Goal: Information Seeking & Learning: Learn about a topic

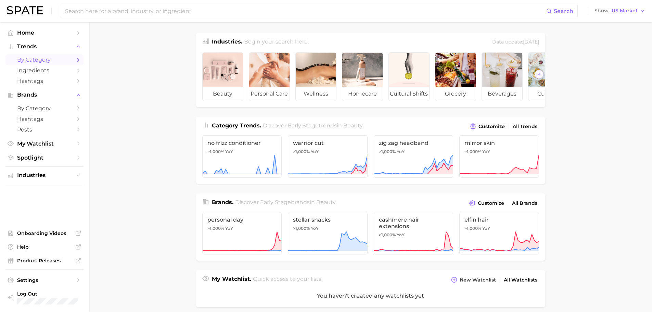
click at [48, 62] on span "by Category" at bounding box center [44, 59] width 55 height 6
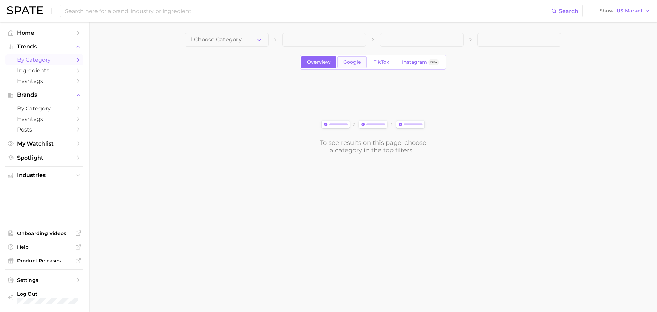
click at [354, 63] on span "Google" at bounding box center [352, 62] width 18 height 6
click at [349, 68] on link "Google" at bounding box center [351, 62] width 29 height 12
click at [353, 64] on span "Google" at bounding box center [352, 62] width 18 height 6
click at [371, 63] on link "TikTok" at bounding box center [381, 62] width 27 height 12
click at [358, 64] on span "Google" at bounding box center [352, 62] width 18 height 6
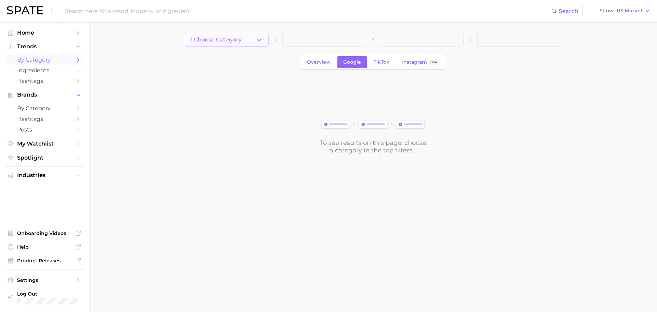
click at [251, 44] on button "1. Choose Category" at bounding box center [227, 40] width 84 height 14
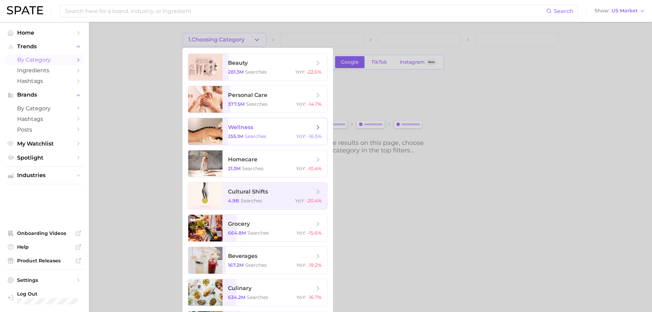
click at [283, 129] on span "wellness" at bounding box center [271, 127] width 86 height 8
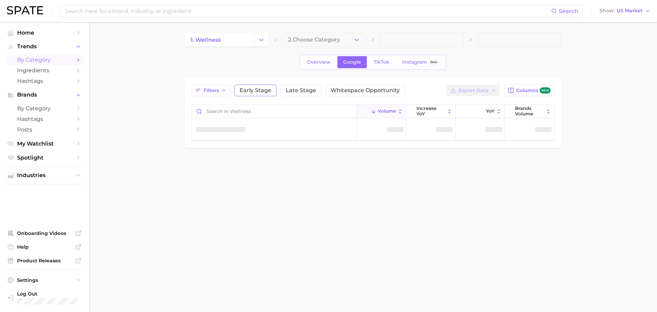
click at [266, 90] on span "Early Stage" at bounding box center [255, 90] width 32 height 5
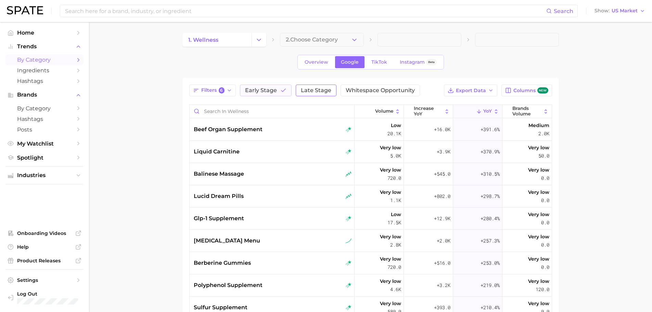
click at [301, 91] on span "Late Stage" at bounding box center [316, 90] width 30 height 5
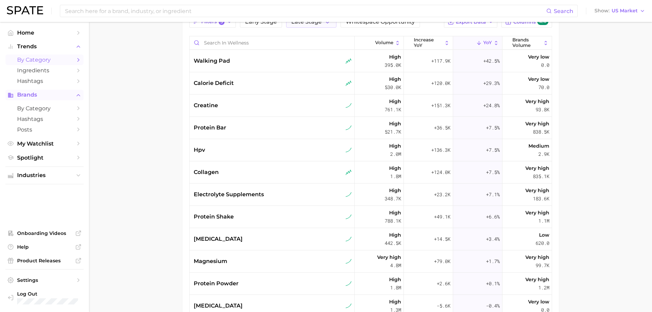
click at [62, 94] on span "Brands" at bounding box center [44, 95] width 55 height 6
click at [55, 107] on span "by Category" at bounding box center [44, 108] width 55 height 6
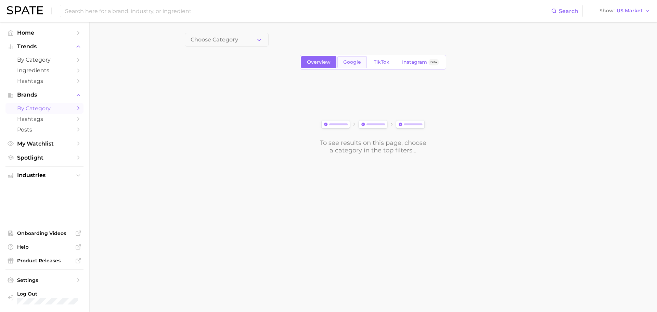
click at [356, 65] on link "Google" at bounding box center [351, 62] width 29 height 12
click at [239, 36] on button "1. Choose Category" at bounding box center [227, 40] width 84 height 14
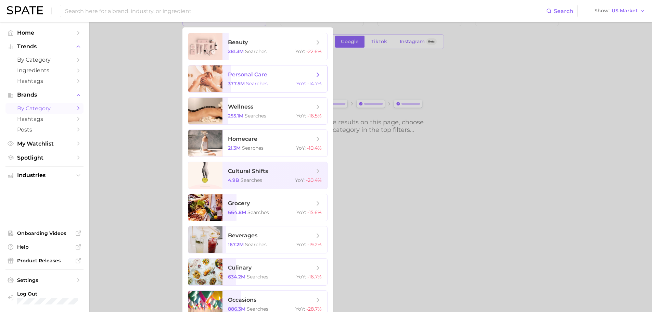
scroll to position [32, 0]
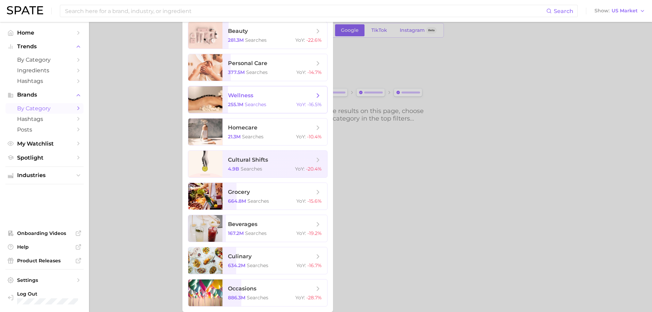
click at [246, 101] on span "searches" at bounding box center [256, 104] width 22 height 6
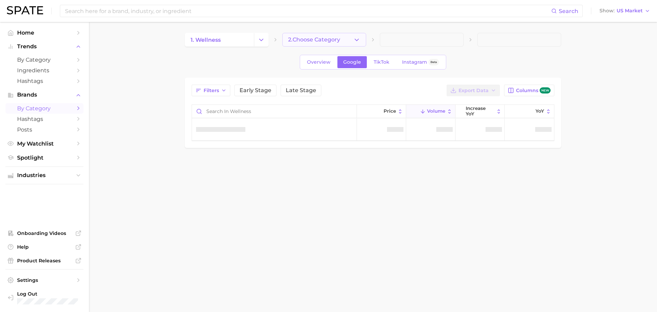
click at [349, 41] on button "2. Choose Category" at bounding box center [324, 40] width 84 height 14
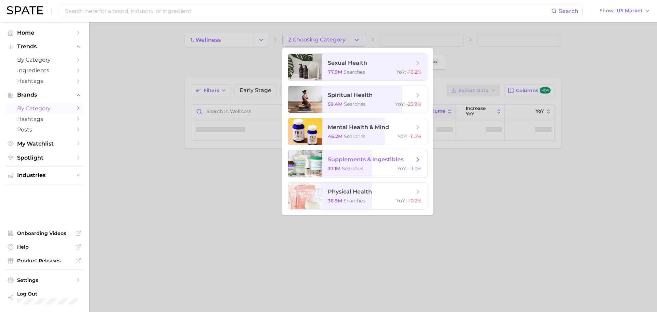
click at [358, 155] on span "supplements & ingestibles 37.1m searches YoY : -11.0%" at bounding box center [374, 163] width 105 height 27
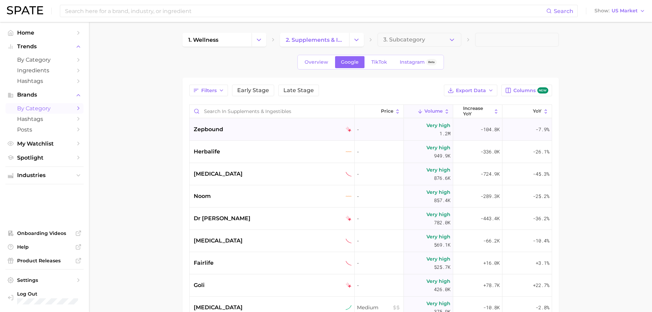
click at [237, 128] on div "zepbound" at bounding box center [273, 129] width 158 height 8
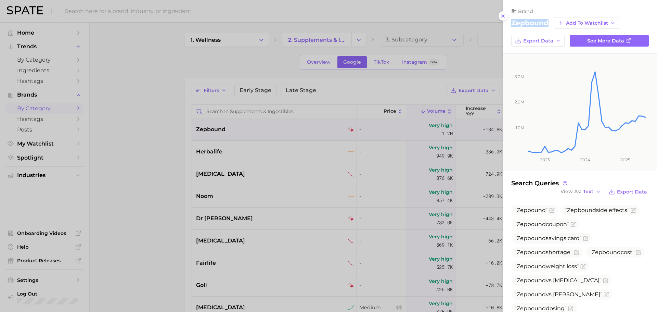
drag, startPoint x: 550, startPoint y: 24, endPoint x: 513, endPoint y: 23, distance: 36.6
click at [513, 23] on div "zepbound Add to Watchlist" at bounding box center [580, 23] width 138 height 12
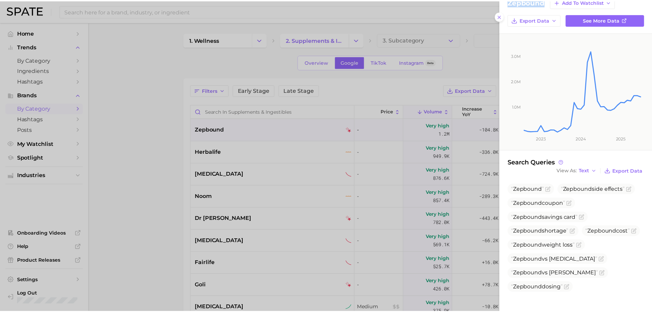
scroll to position [41, 0]
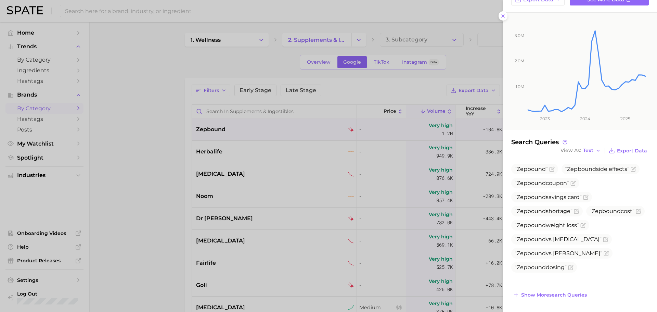
click at [136, 210] on div at bounding box center [328, 156] width 657 height 312
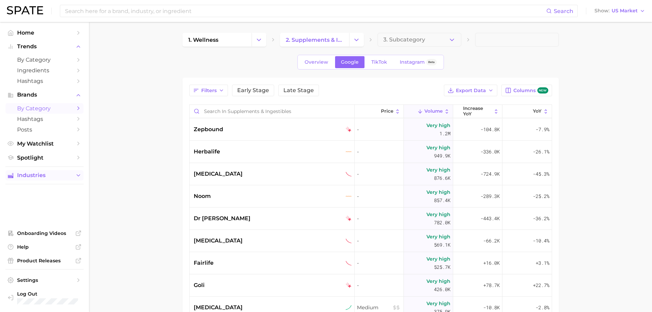
click at [59, 174] on span "Industries" at bounding box center [44, 175] width 55 height 6
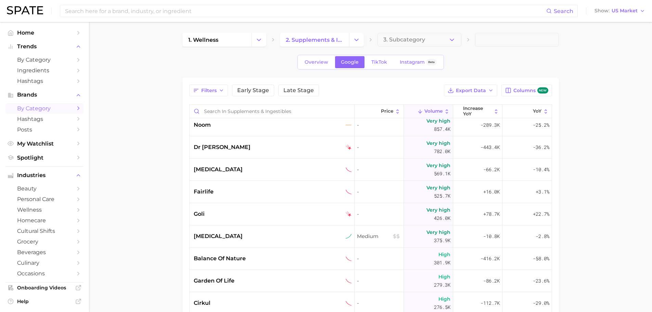
scroll to position [0, 0]
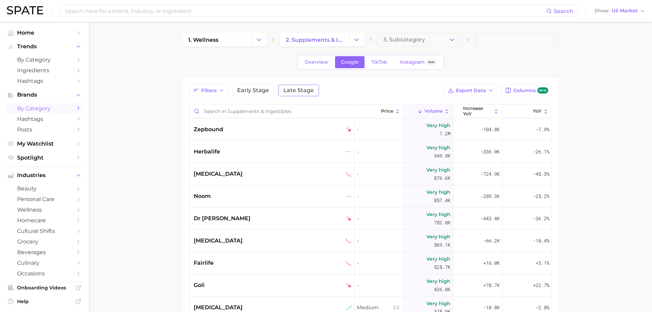
click at [296, 88] on span "Late Stage" at bounding box center [298, 90] width 30 height 5
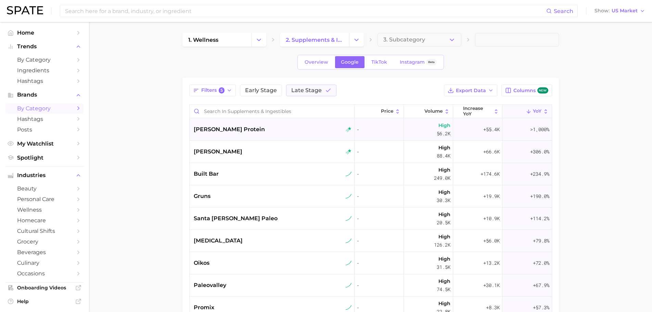
click at [225, 132] on span "[PERSON_NAME] protein" at bounding box center [229, 129] width 71 height 8
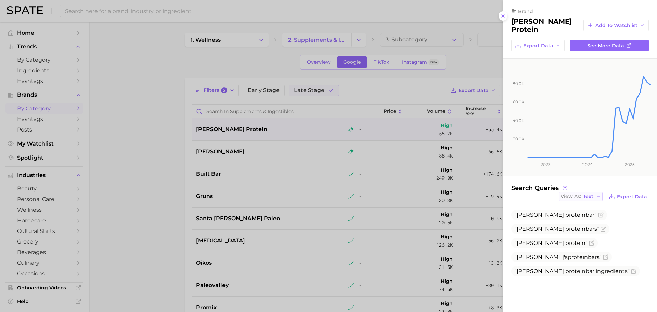
click at [588, 195] on button "View As Text" at bounding box center [581, 196] width 44 height 9
click at [594, 43] on span "See more data" at bounding box center [605, 46] width 37 height 6
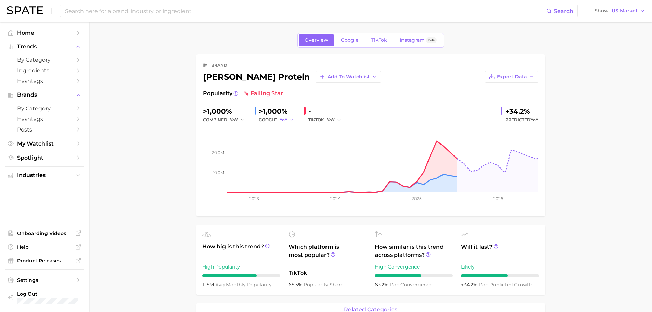
click at [284, 119] on span "YoY" at bounding box center [283, 120] width 8 height 6
click at [296, 151] on button "MoM" at bounding box center [316, 155] width 75 height 12
click at [297, 120] on icon "button" at bounding box center [294, 119] width 5 height 5
click at [291, 128] on span "YoY" at bounding box center [287, 131] width 9 height 6
click at [291, 121] on icon "button" at bounding box center [291, 119] width 5 height 5
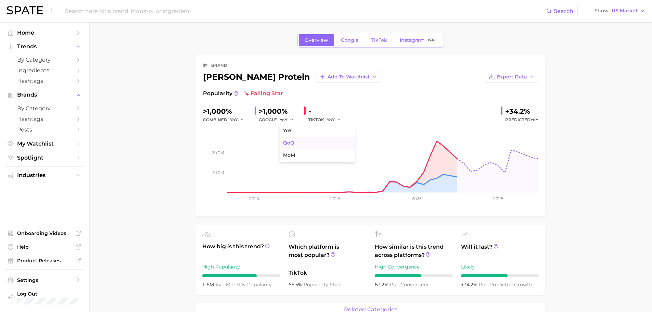
click at [292, 140] on span "QoQ" at bounding box center [288, 143] width 11 height 6
click at [209, 13] on input at bounding box center [305, 11] width 482 height 12
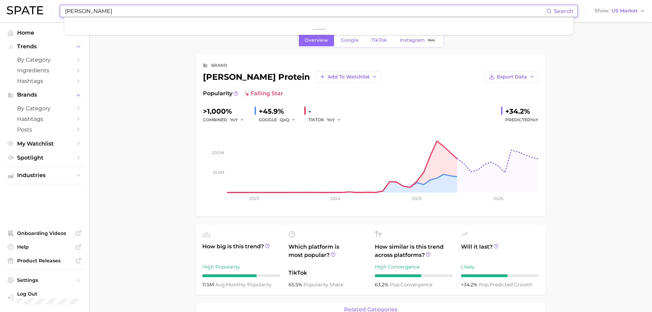
type input "[PERSON_NAME]"
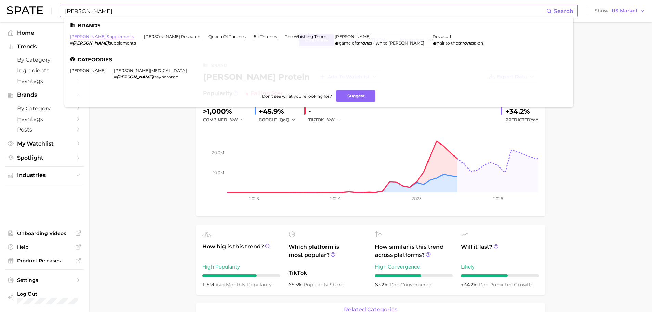
click at [91, 37] on link "[PERSON_NAME] supplements" at bounding box center [102, 36] width 64 height 5
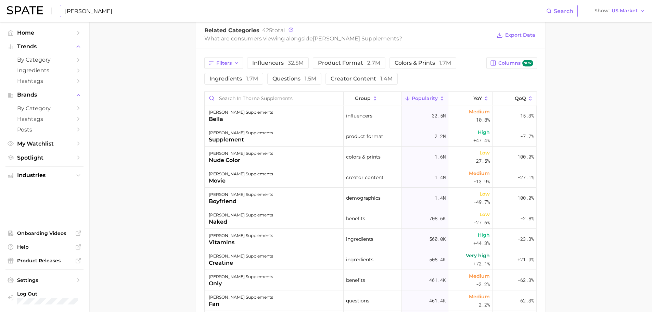
scroll to position [308, 0]
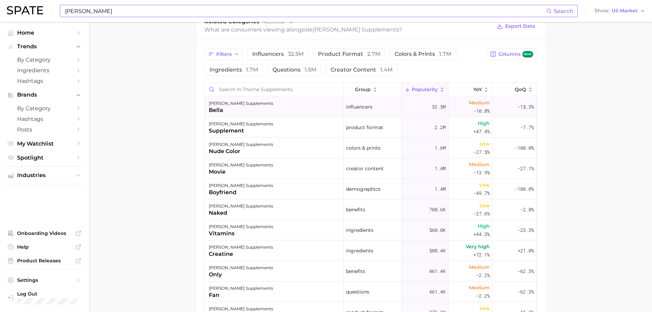
click at [232, 109] on div "bella" at bounding box center [241, 110] width 64 height 8
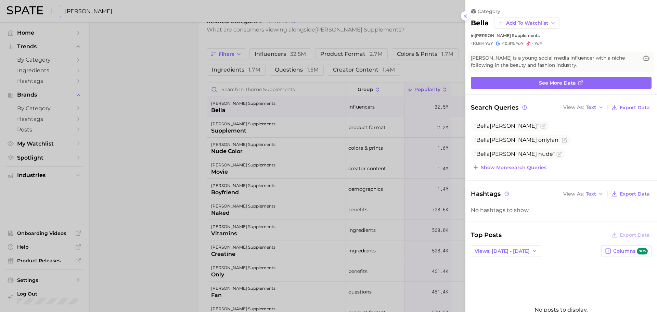
click at [187, 114] on div at bounding box center [328, 156] width 657 height 312
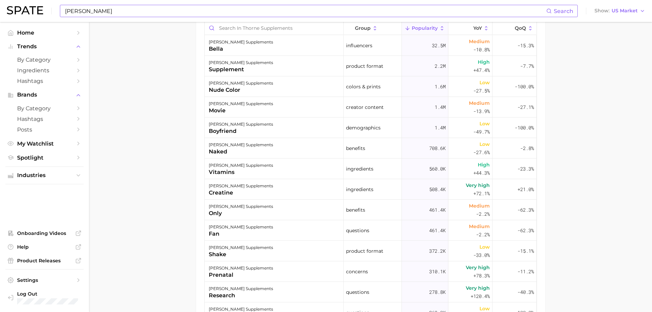
scroll to position [364, 0]
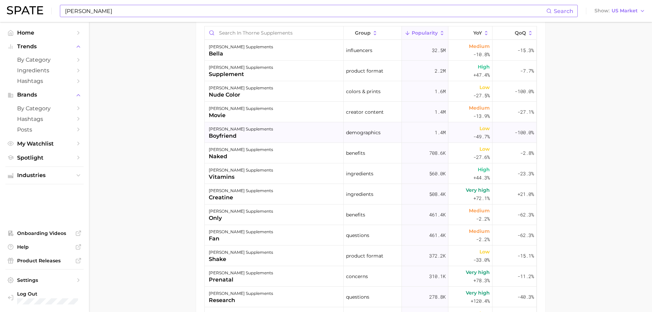
click at [270, 133] on div "[PERSON_NAME] supplements boyfriend" at bounding box center [274, 132] width 139 height 21
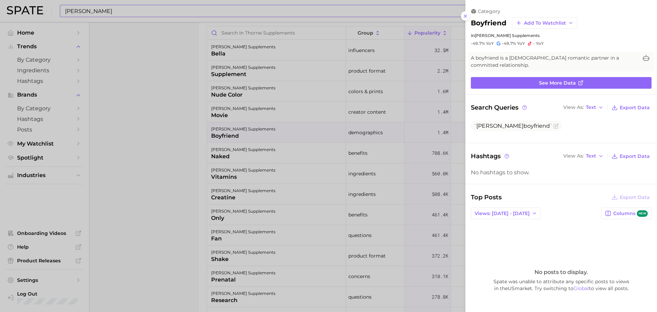
click at [107, 121] on div at bounding box center [328, 156] width 657 height 312
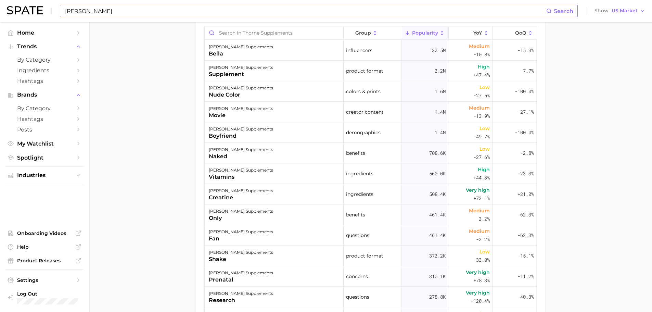
scroll to position [433, 0]
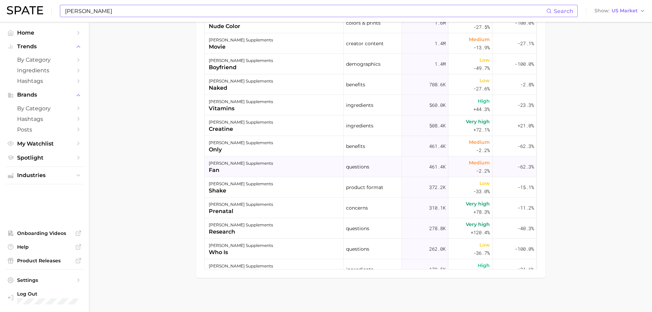
click at [263, 169] on div "[PERSON_NAME] supplements fan" at bounding box center [274, 166] width 139 height 21
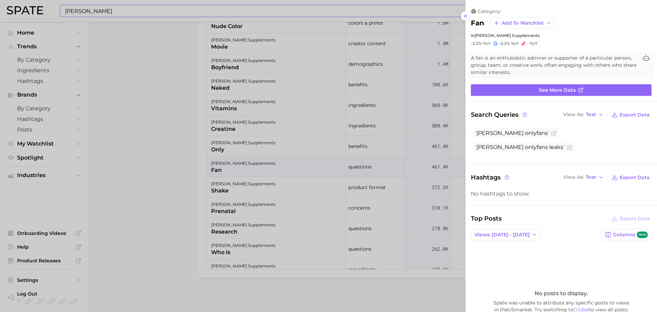
click at [174, 141] on div at bounding box center [328, 156] width 657 height 312
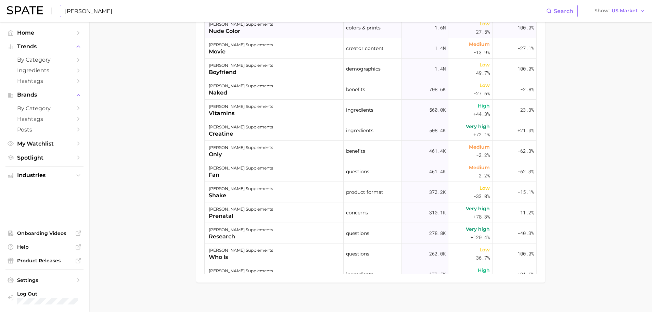
scroll to position [330, 0]
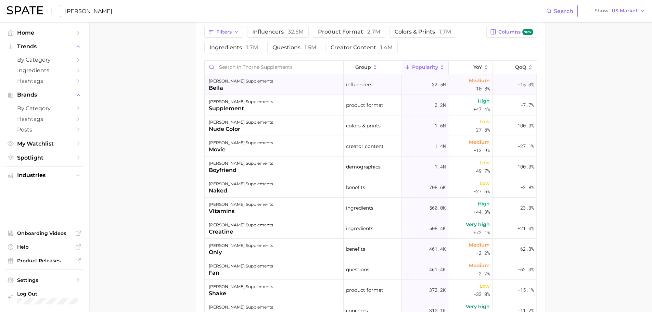
click at [283, 87] on div "[PERSON_NAME] supplements bella" at bounding box center [274, 84] width 139 height 21
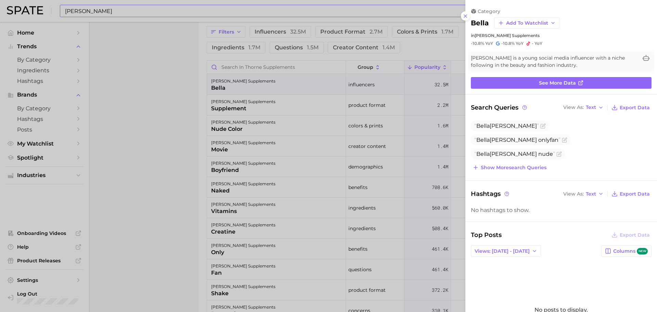
click at [177, 125] on div at bounding box center [328, 156] width 657 height 312
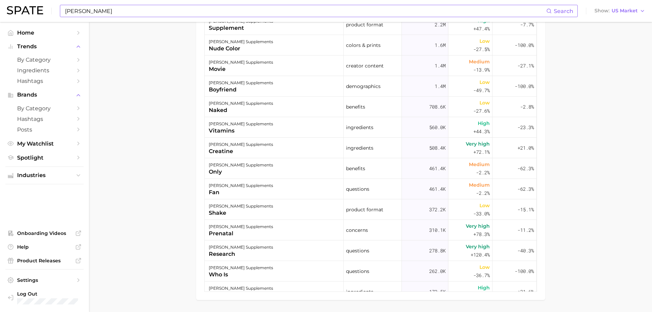
scroll to position [376, 0]
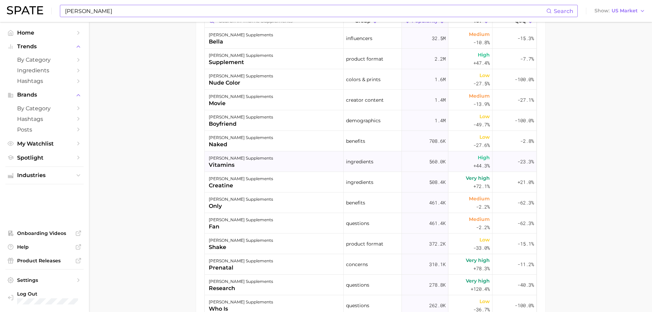
click at [268, 164] on div "[PERSON_NAME] supplements vitamins" at bounding box center [274, 161] width 139 height 21
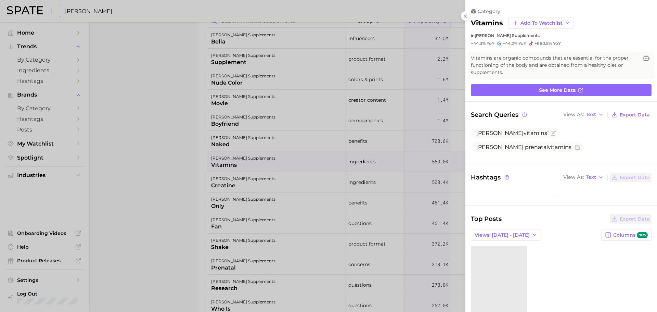
click at [156, 158] on div at bounding box center [328, 156] width 657 height 312
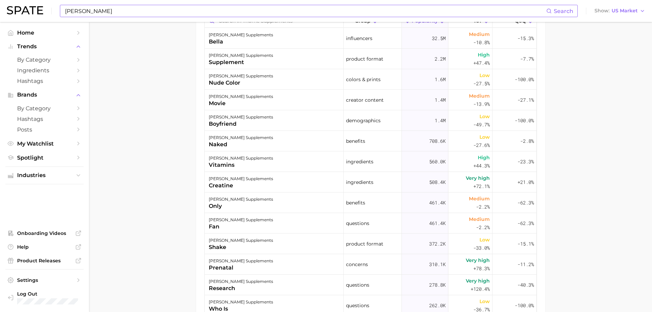
scroll to position [342, 0]
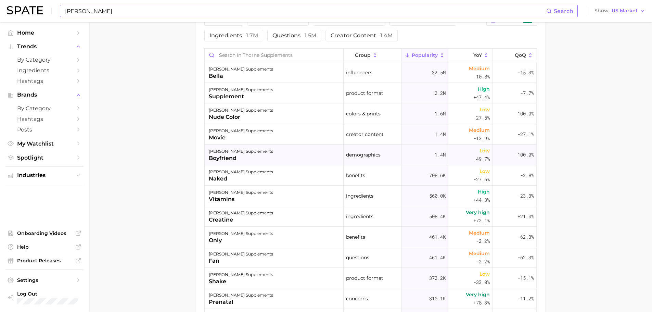
click at [262, 148] on div "[PERSON_NAME] supplements boyfriend" at bounding box center [274, 154] width 139 height 21
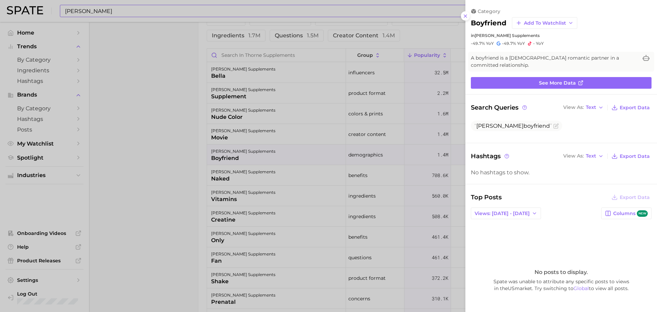
click at [164, 149] on div at bounding box center [328, 156] width 657 height 312
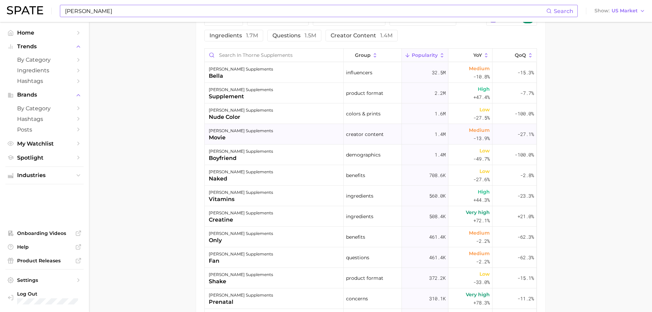
click at [278, 136] on div "[PERSON_NAME] supplements movie" at bounding box center [274, 134] width 139 height 21
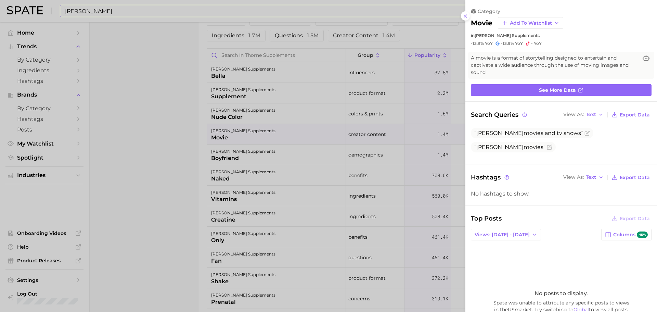
click at [182, 143] on div at bounding box center [328, 156] width 657 height 312
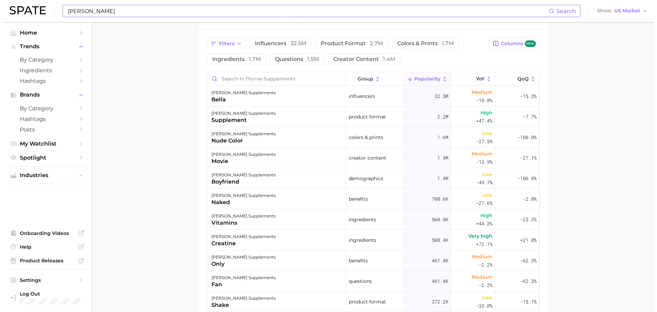
scroll to position [308, 0]
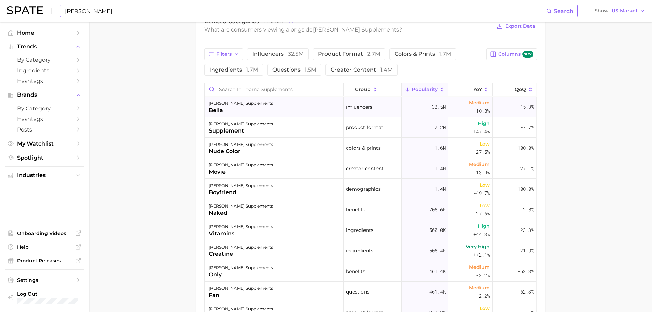
click at [297, 111] on div "[PERSON_NAME] supplements bella" at bounding box center [274, 106] width 139 height 21
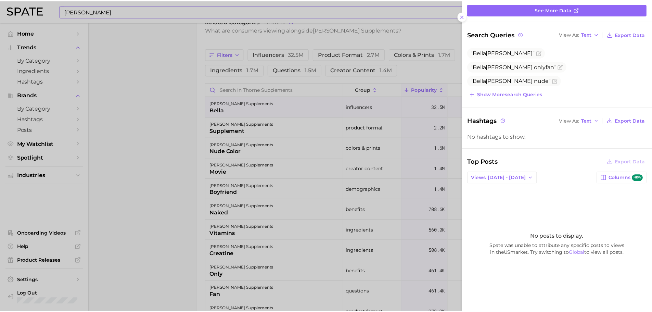
scroll to position [75, 0]
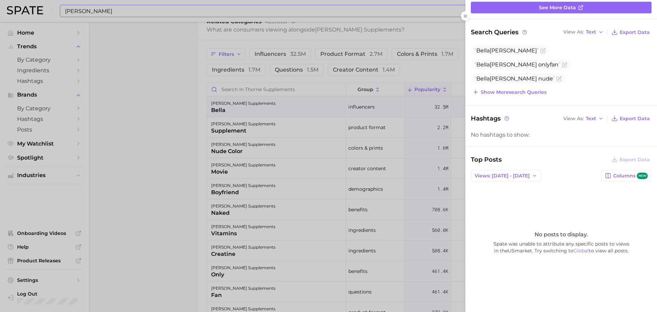
click at [146, 130] on div at bounding box center [328, 156] width 657 height 312
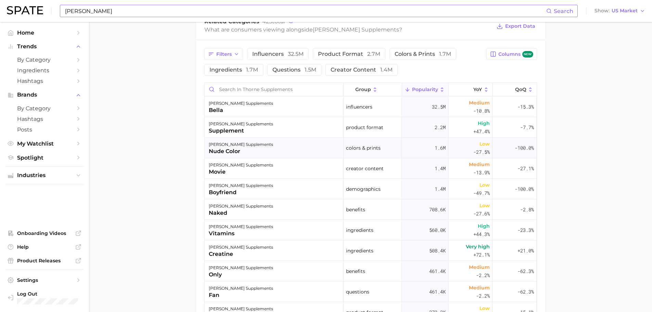
click at [258, 148] on div "[PERSON_NAME] supplements nude color" at bounding box center [274, 148] width 139 height 21
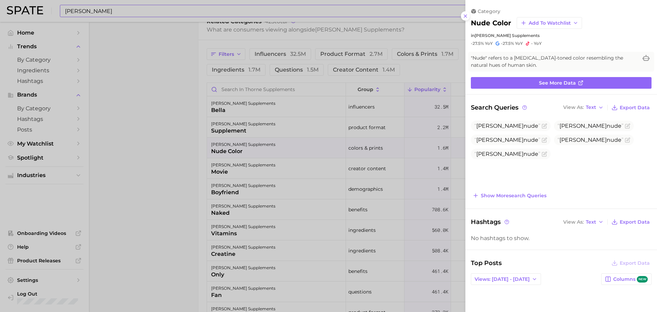
click at [168, 138] on div at bounding box center [328, 156] width 657 height 312
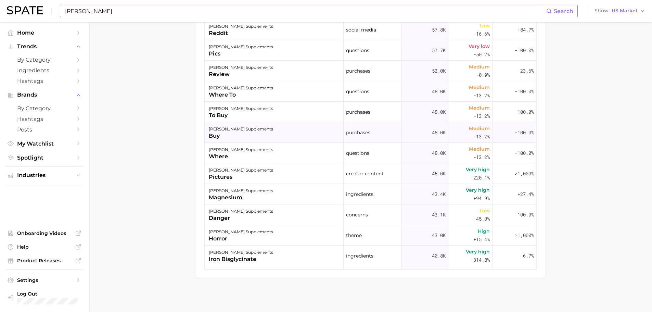
scroll to position [582, 0]
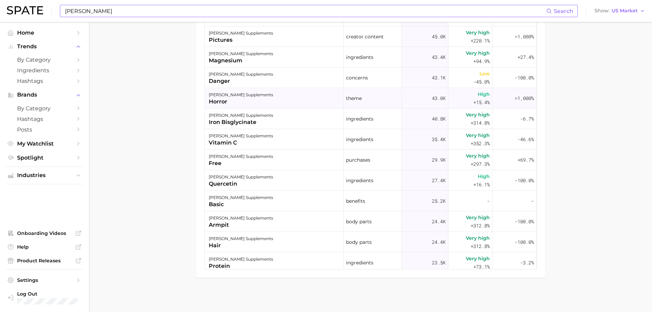
click at [305, 90] on div "[PERSON_NAME] supplements horror" at bounding box center [274, 98] width 139 height 21
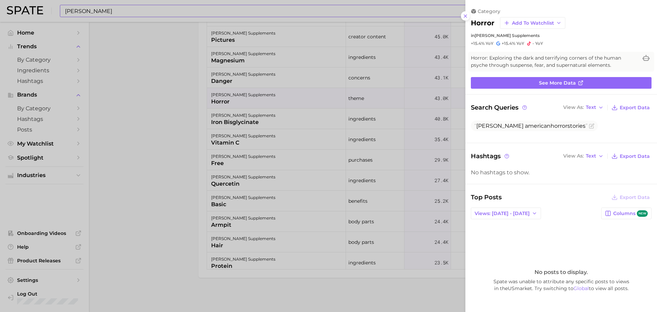
click at [158, 128] on div at bounding box center [328, 156] width 657 height 312
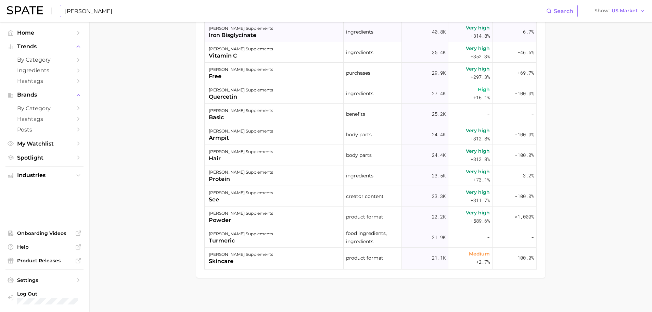
scroll to position [684, 0]
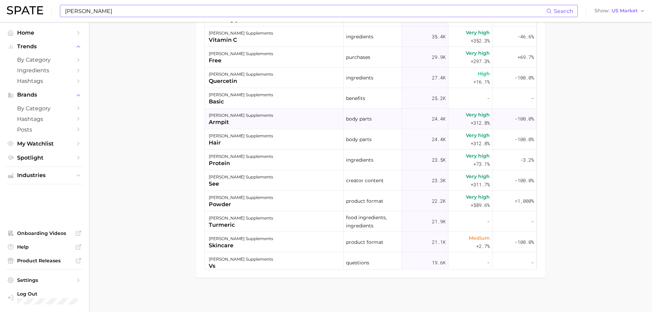
click at [287, 124] on div "[PERSON_NAME] supplements armpit" at bounding box center [274, 118] width 139 height 21
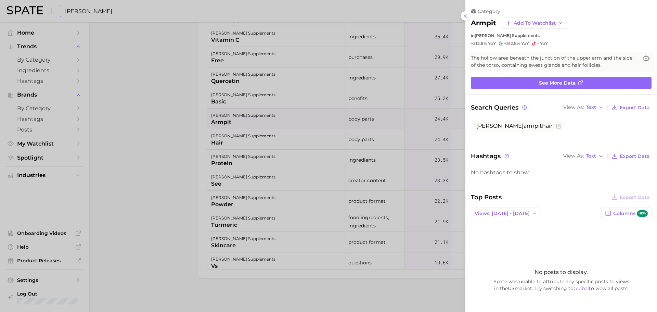
click at [194, 135] on div at bounding box center [328, 156] width 657 height 312
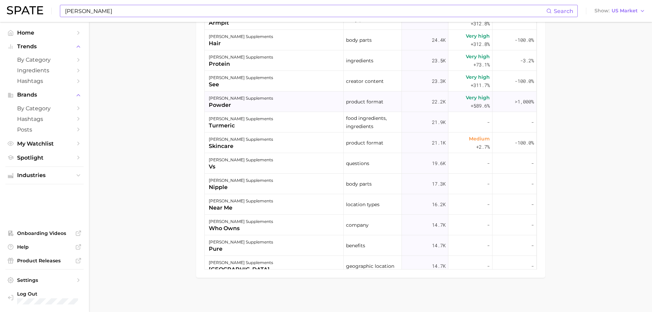
scroll to position [787, 0]
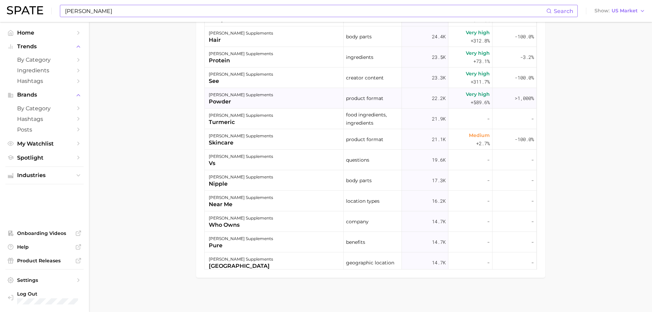
click at [309, 158] on div "[PERSON_NAME] supplements vs" at bounding box center [274, 159] width 139 height 21
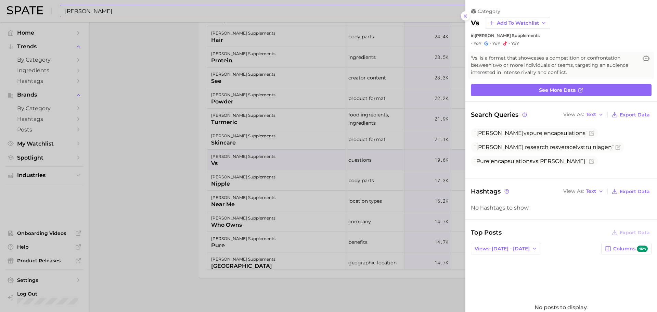
click at [204, 157] on div at bounding box center [328, 156] width 657 height 312
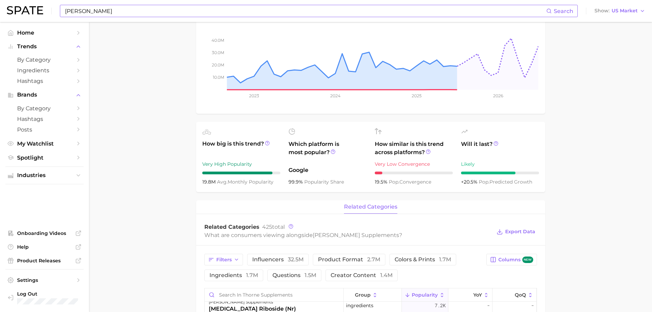
scroll to position [0, 0]
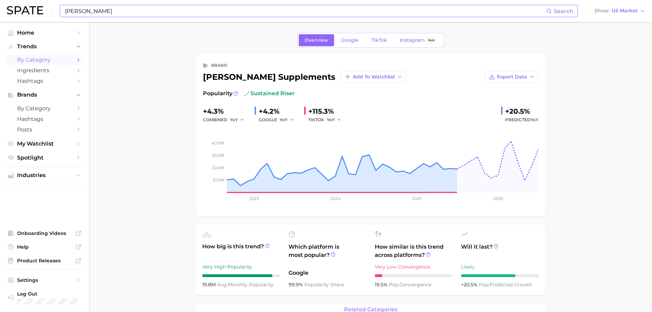
click at [48, 60] on span "by Category" at bounding box center [44, 59] width 55 height 6
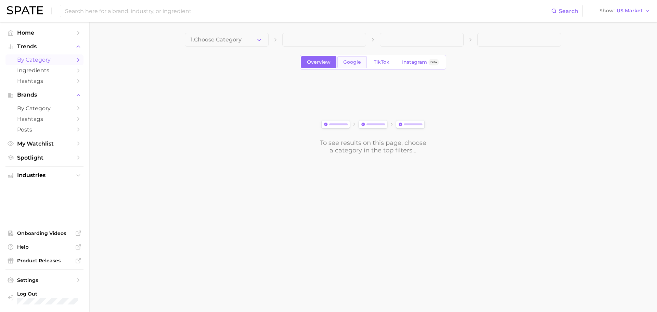
click at [342, 61] on link "Google" at bounding box center [351, 62] width 29 height 12
click at [230, 46] on button "1. Choose Category" at bounding box center [227, 40] width 84 height 14
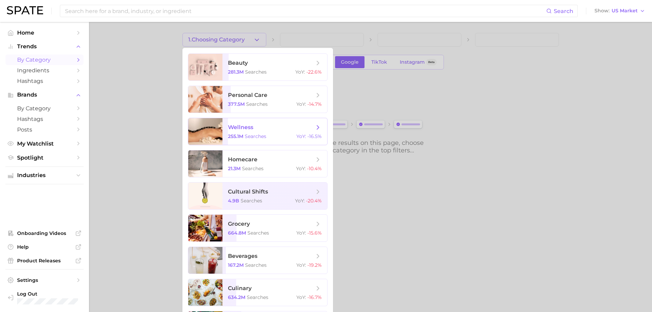
click at [253, 127] on span "wellness" at bounding box center [271, 127] width 86 height 8
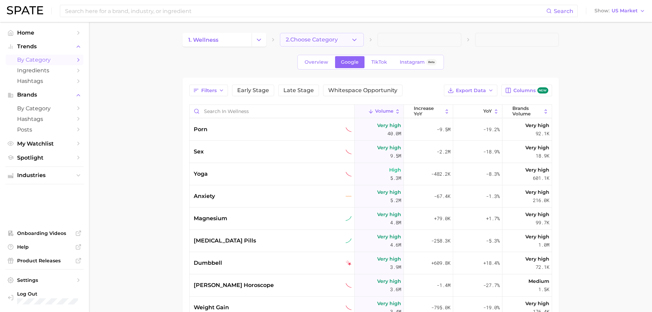
click at [317, 39] on span "2. Choose Category" at bounding box center [312, 40] width 52 height 6
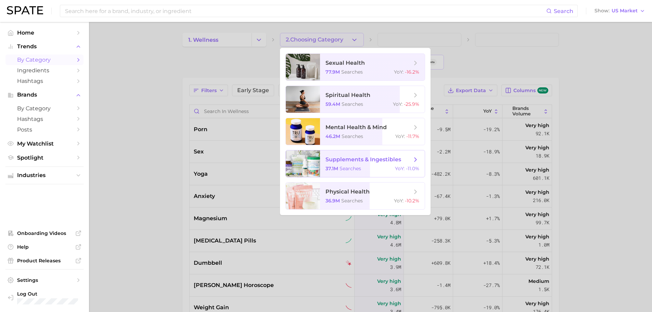
click at [344, 154] on span "supplements & ingestibles 37.1m searches YoY : -11.0%" at bounding box center [372, 163] width 105 height 27
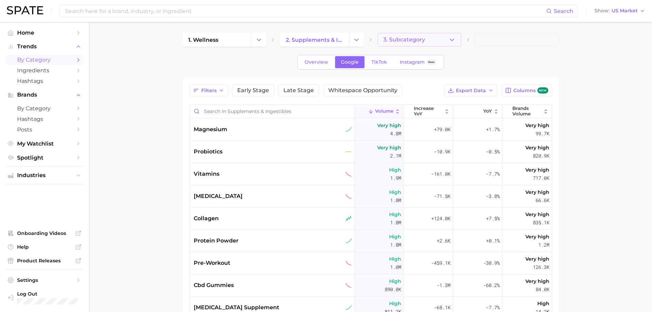
click at [399, 39] on span "3. Subcategory" at bounding box center [404, 40] width 42 height 6
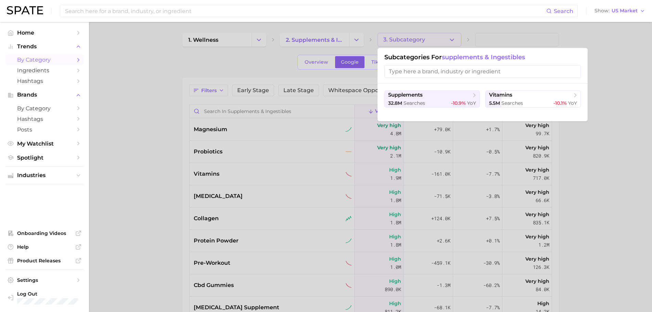
click at [170, 103] on div at bounding box center [326, 156] width 652 height 312
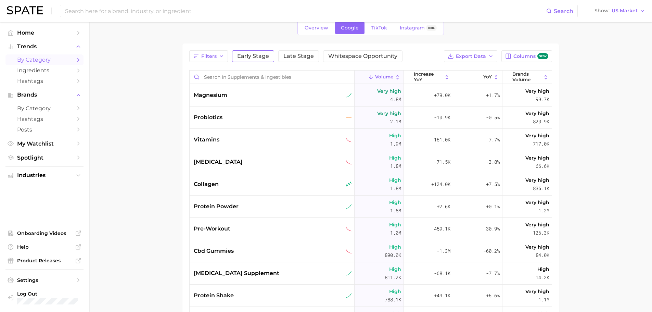
click at [272, 50] on button "Early Stage" at bounding box center [253, 56] width 42 height 12
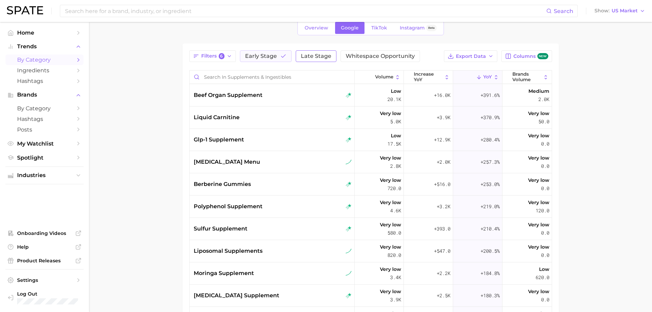
click at [301, 53] on span "Late Stage" at bounding box center [316, 55] width 30 height 5
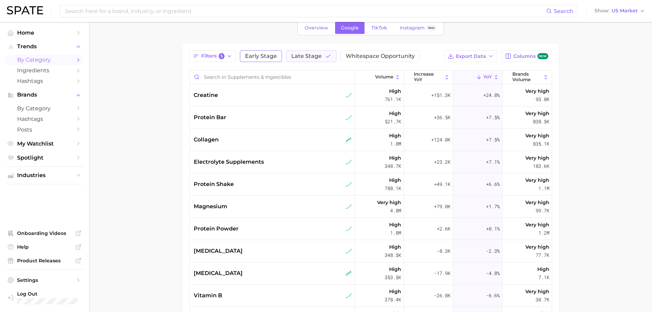
click at [266, 58] on span "Early Stage" at bounding box center [261, 55] width 32 height 5
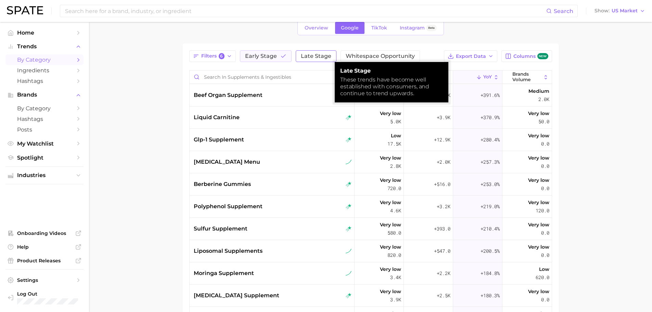
click at [319, 58] on span "Late Stage" at bounding box center [316, 55] width 30 height 5
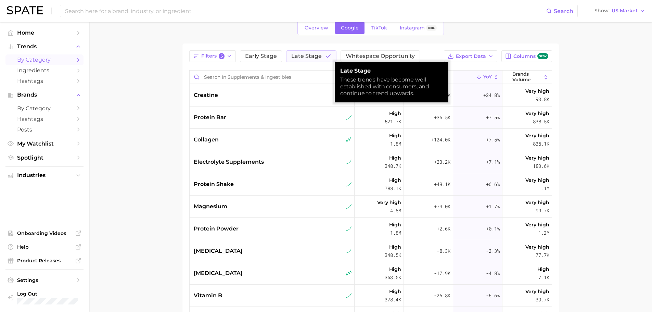
click at [283, 61] on div "Filters 5 Early Stage Late Stage Whitespace Opportunity" at bounding box center [304, 56] width 231 height 12
click at [274, 60] on button "Early Stage" at bounding box center [261, 56] width 42 height 12
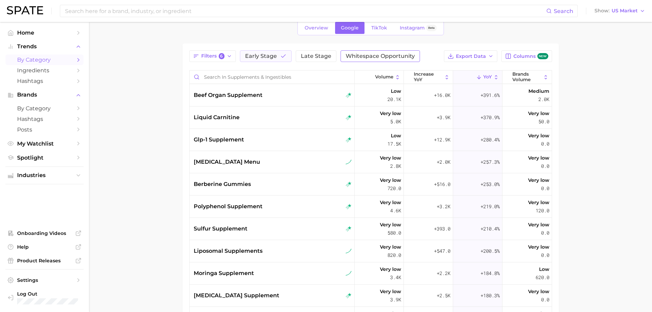
click at [353, 51] on button "Whitespace Opportunity" at bounding box center [379, 56] width 79 height 12
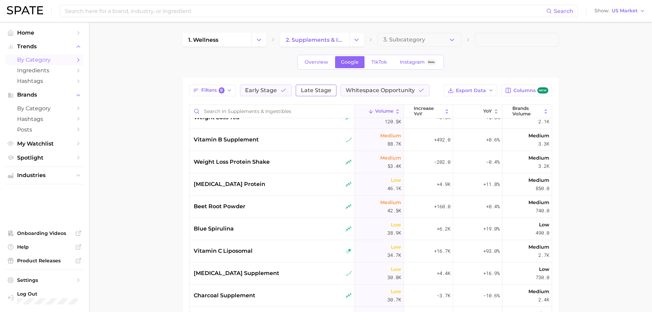
click at [322, 89] on span "Late Stage" at bounding box center [316, 90] width 30 height 5
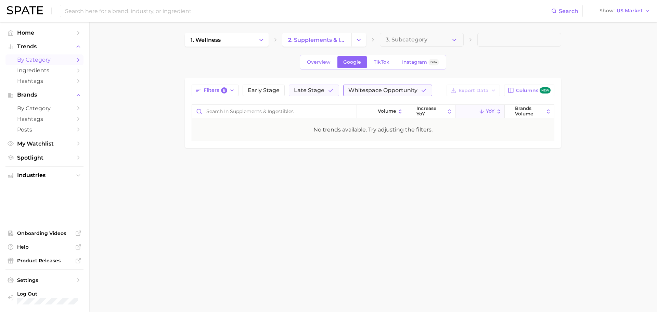
click at [377, 90] on span "Whitespace Opportunity" at bounding box center [382, 90] width 69 height 5
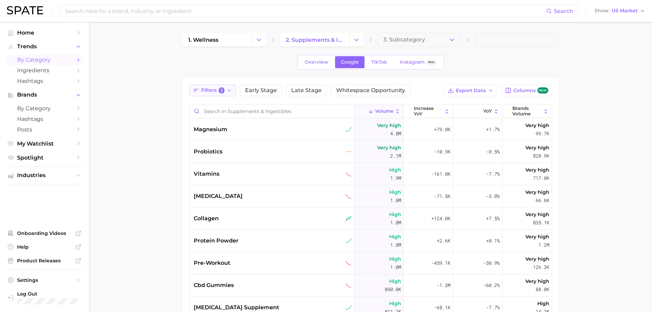
click at [229, 89] on icon "button" at bounding box center [228, 90] width 5 height 5
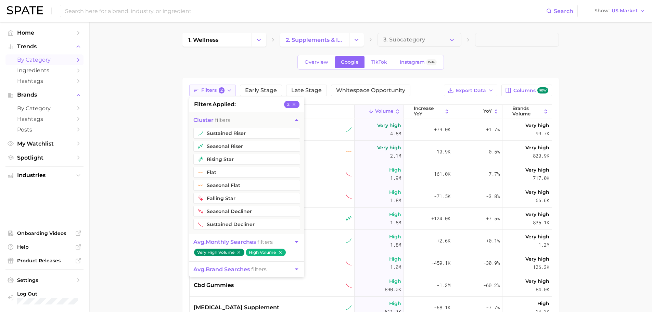
click at [228, 89] on icon "button" at bounding box center [228, 90] width 5 height 5
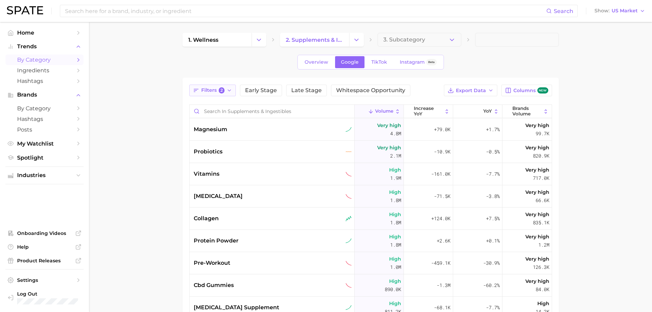
click at [228, 89] on icon "button" at bounding box center [228, 90] width 5 height 5
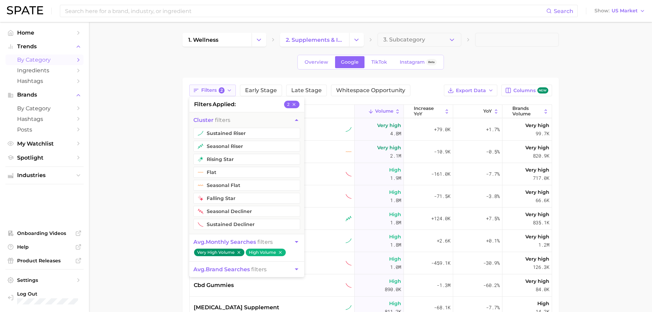
click at [227, 89] on icon "button" at bounding box center [228, 90] width 5 height 5
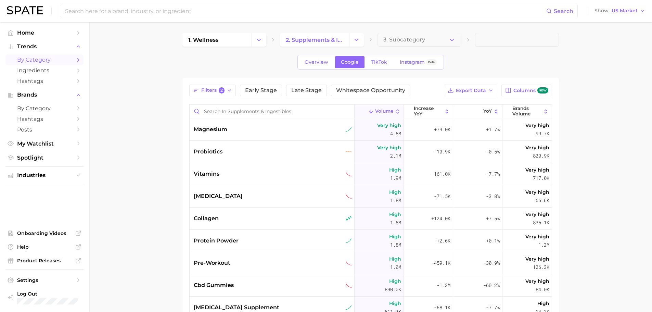
click at [200, 96] on div "Filters 2 Early Stage Late Stage Whitespace Opportunity Export Data Columns new…" at bounding box center [370, 249] width 363 height 331
click at [203, 98] on div "Filters 2 Early Stage Late Stage Whitespace Opportunity Export Data Columns new…" at bounding box center [370, 249] width 363 height 331
click at [203, 95] on button "Filters 2" at bounding box center [212, 90] width 47 height 12
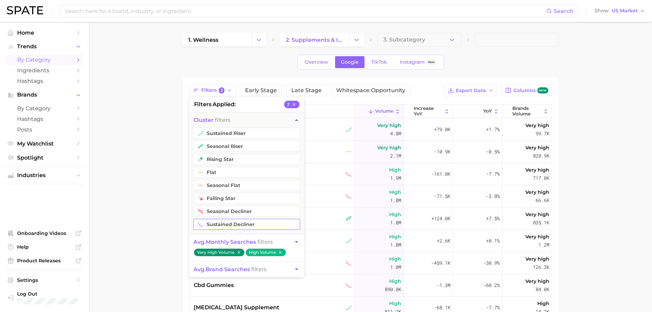
click at [216, 220] on button "sustained decliner" at bounding box center [246, 224] width 107 height 11
click at [165, 154] on main "1. wellness 2. supplements & ingestibles 3. Subcategory Overview Google TikTok …" at bounding box center [370, 224] width 563 height 405
